Goal: Task Accomplishment & Management: Manage account settings

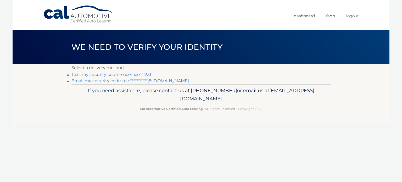
click at [112, 73] on link "Text my security code to xxx-xxx-2231" at bounding box center [111, 74] width 80 height 5
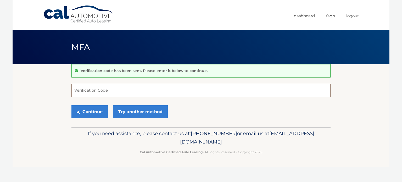
click at [92, 91] on input "Verification Code" at bounding box center [200, 90] width 259 height 13
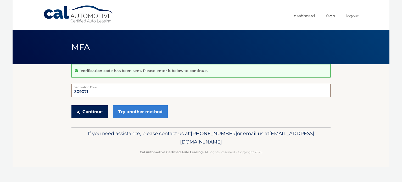
type input "309071"
click at [88, 112] on button "Continue" at bounding box center [89, 111] width 36 height 13
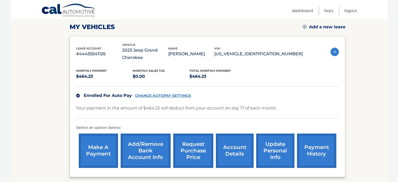
scroll to position [78, 0]
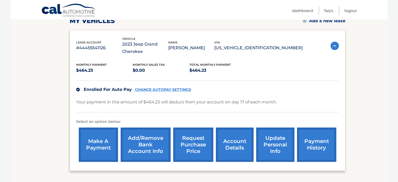
click at [142, 146] on link "Add/Remove bank account info" at bounding box center [146, 144] width 50 height 34
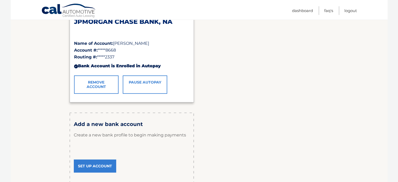
scroll to position [105, 0]
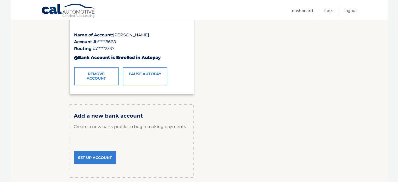
click at [93, 158] on link "Set Up Account" at bounding box center [95, 157] width 42 height 13
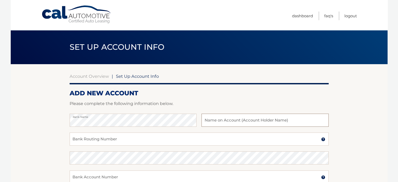
click at [211, 119] on input "text" at bounding box center [264, 119] width 127 height 13
type input "[PERSON_NAME]"
click at [89, 141] on input "Bank Routing Number" at bounding box center [199, 138] width 259 height 13
type input "021202337"
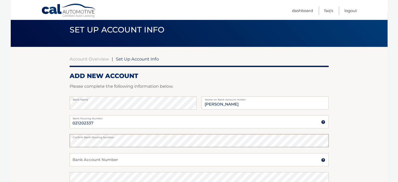
scroll to position [26, 0]
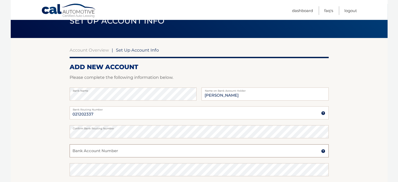
click at [82, 149] on input "Bank Account Number" at bounding box center [199, 150] width 259 height 13
type input "2903263703"
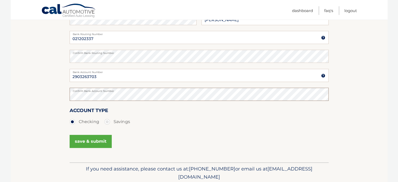
scroll to position [105, 0]
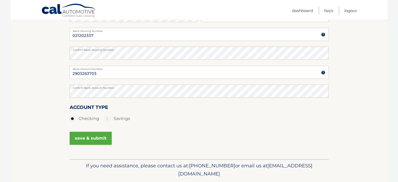
click at [89, 136] on button "save & submit" at bounding box center [91, 138] width 42 height 13
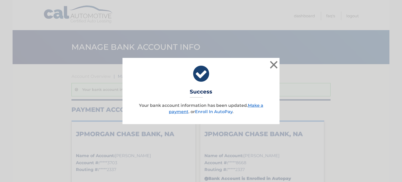
click at [209, 111] on link "Enroll In AutoPay" at bounding box center [213, 111] width 37 height 5
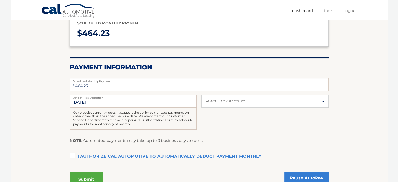
scroll to position [78, 0]
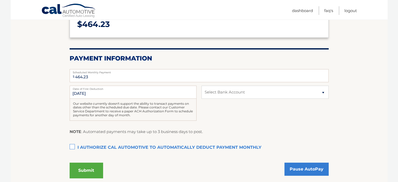
click at [72, 145] on label "I authorize cal automotive to automatically deduct payment monthly This checkbo…" at bounding box center [199, 147] width 259 height 10
click at [0, 0] on input "I authorize cal automotive to automatically deduct payment monthly This checkbo…" at bounding box center [0, 0] width 0 height 0
click at [79, 170] on button "Submit" at bounding box center [86, 170] width 33 height 16
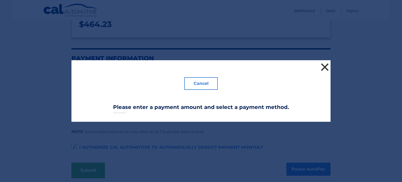
click at [324, 66] on button "×" at bounding box center [324, 67] width 10 height 10
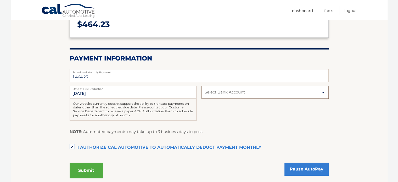
click at [324, 92] on select "Select Bank Account Checking JPMORGAN CHASE BANK, NA *****3703 Checking JPMORGA…" at bounding box center [264, 92] width 127 height 13
select select "ZWNlZWY2YzUtOTVmYi00NTY3LWFkZTYtZmUyYWJkN2YzNDY3"
click at [201, 86] on select "Select Bank Account Checking JPMORGAN CHASE BANK, NA *****3703 Checking JPMORGA…" at bounding box center [264, 92] width 127 height 13
click at [86, 171] on button "Submit" at bounding box center [86, 170] width 33 height 16
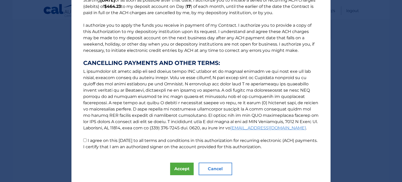
scroll to position [65, 0]
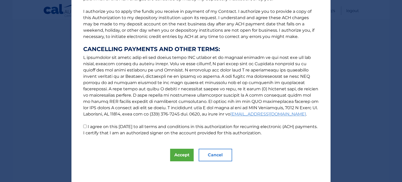
click at [83, 125] on input "I agree on this 10/06/2025 to all terms and conditions in this authorization fo…" at bounding box center [84, 125] width 3 height 3
checkbox input "true"
click at [180, 154] on button "Accept" at bounding box center [182, 155] width 24 height 13
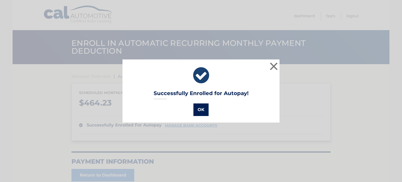
click at [196, 108] on button "OK" at bounding box center [200, 109] width 15 height 13
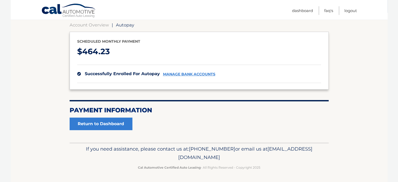
scroll to position [25, 0]
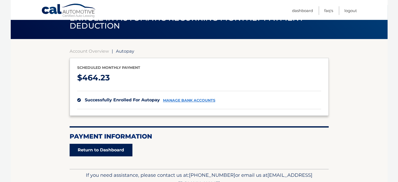
click at [111, 153] on link "Return to Dashboard" at bounding box center [101, 150] width 63 height 13
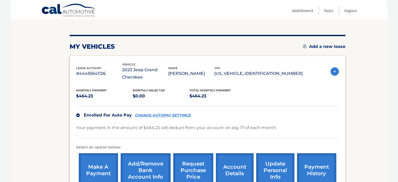
scroll to position [78, 0]
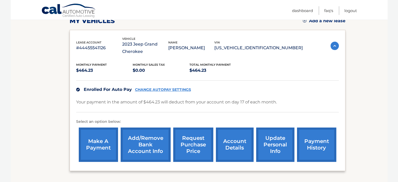
click at [144, 148] on link "Add/Remove bank account info" at bounding box center [146, 144] width 50 height 34
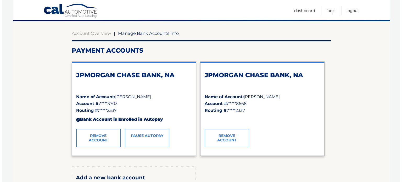
scroll to position [52, 0]
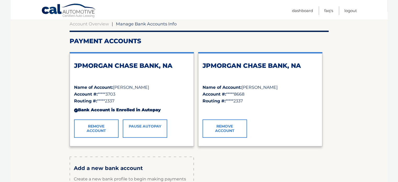
click at [229, 130] on link "Remove Account" at bounding box center [224, 128] width 44 height 18
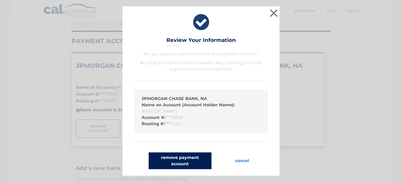
click at [181, 160] on button "remove payment account" at bounding box center [180, 160] width 63 height 17
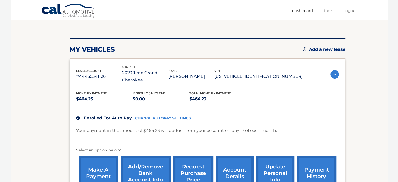
scroll to position [52, 0]
